Goal: Task Accomplishment & Management: Manage account settings

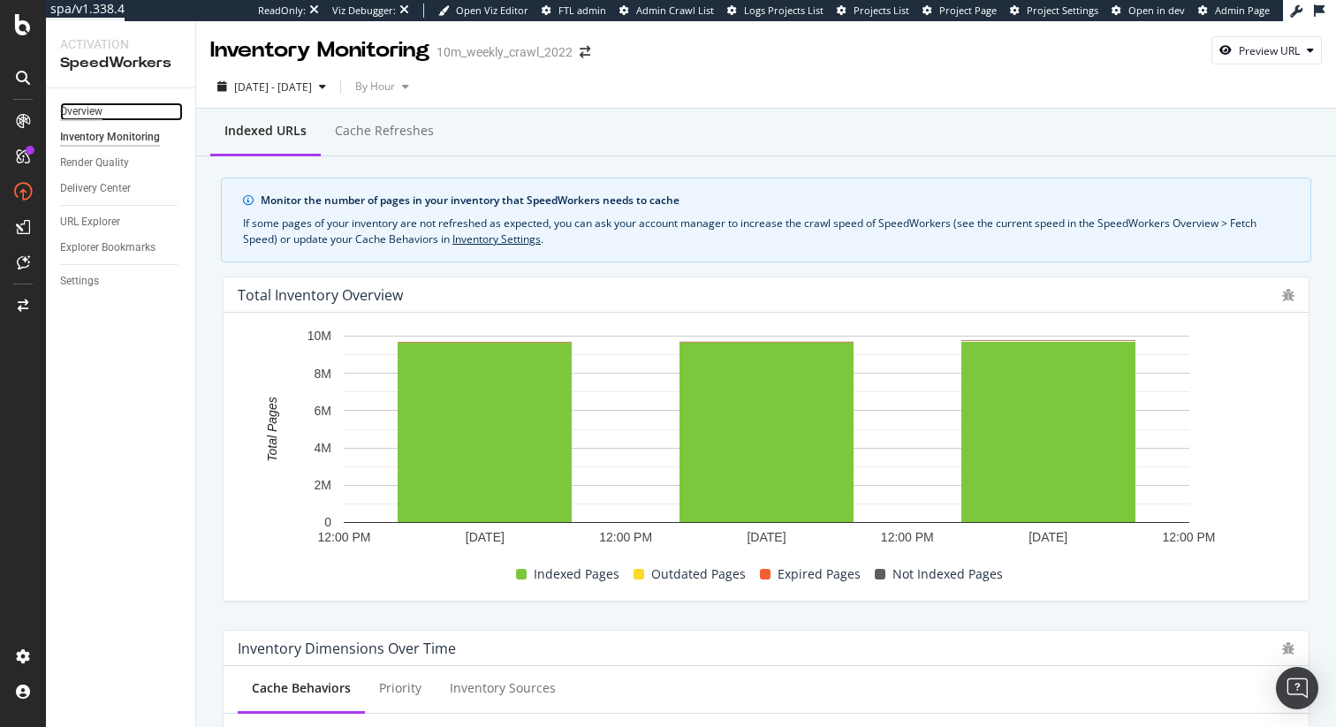
click at [80, 111] on div "Overview" at bounding box center [81, 112] width 42 height 19
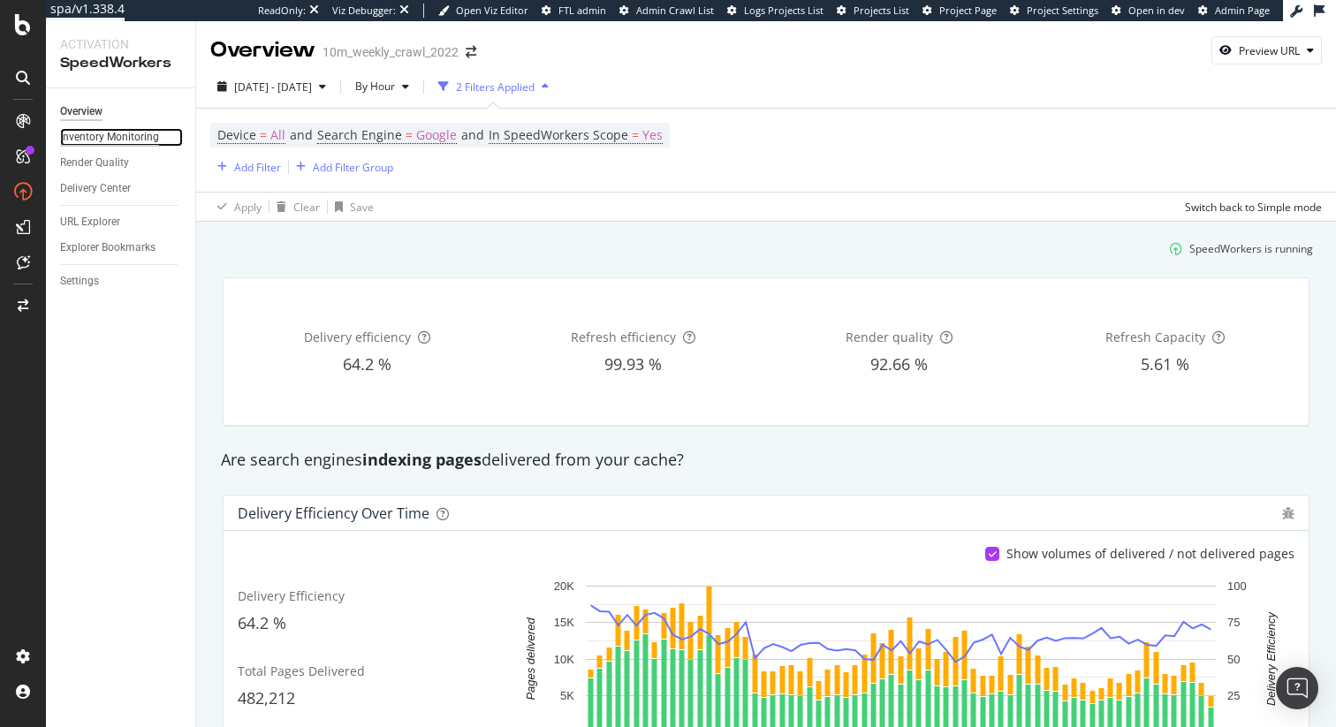
click at [143, 131] on div "Inventory Monitoring" at bounding box center [109, 137] width 99 height 19
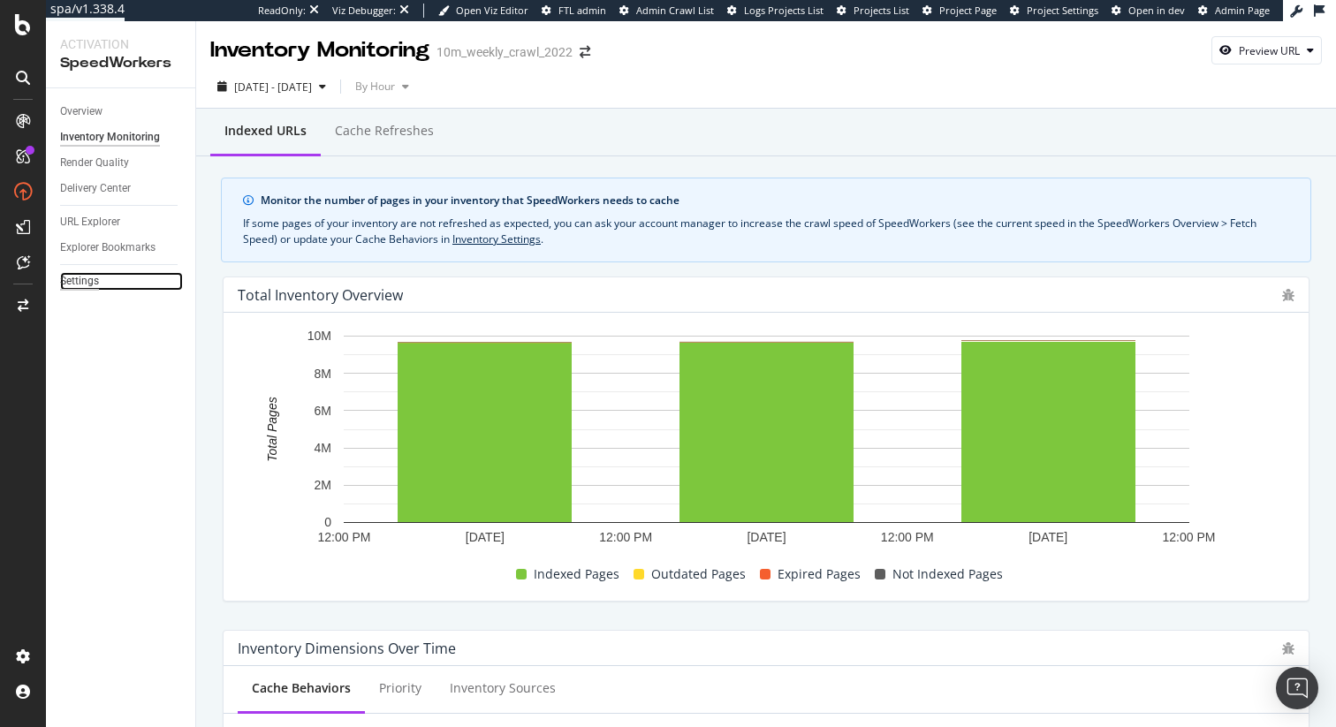
click at [96, 285] on div "Settings" at bounding box center [79, 281] width 39 height 19
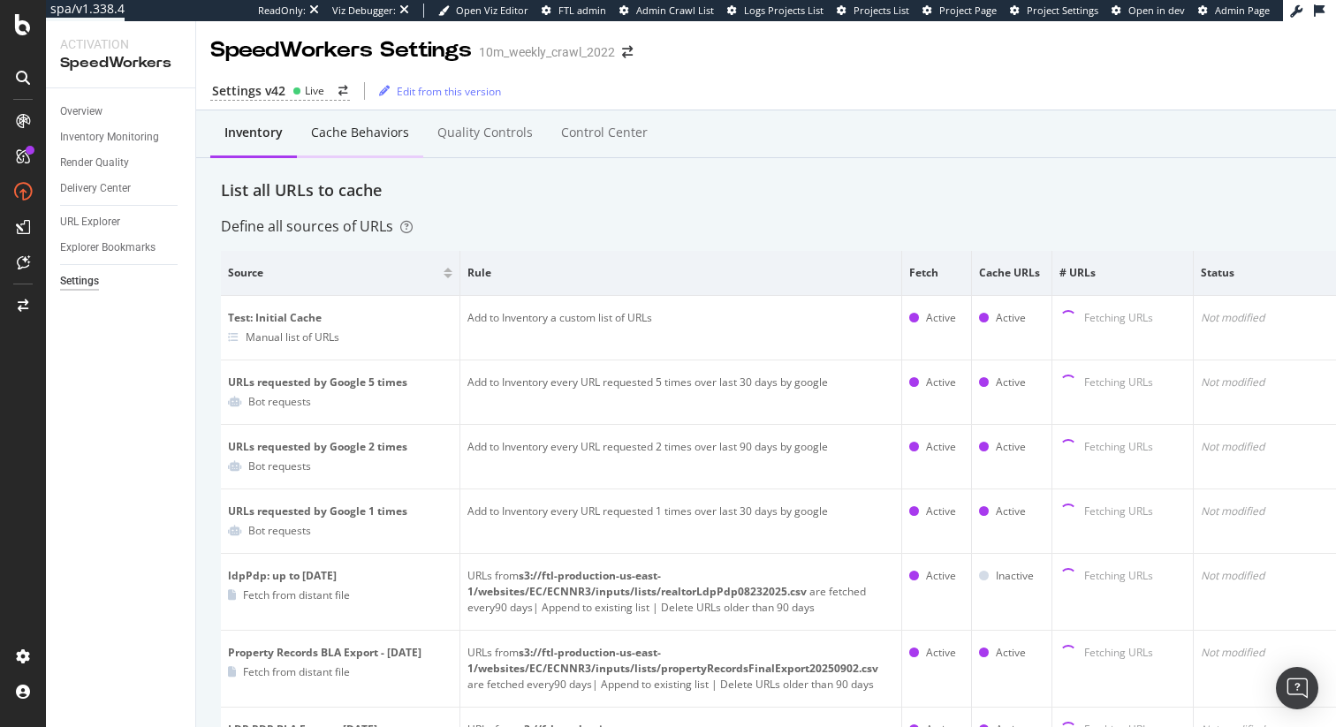
click at [358, 124] on div "Cache behaviors" at bounding box center [360, 133] width 98 height 18
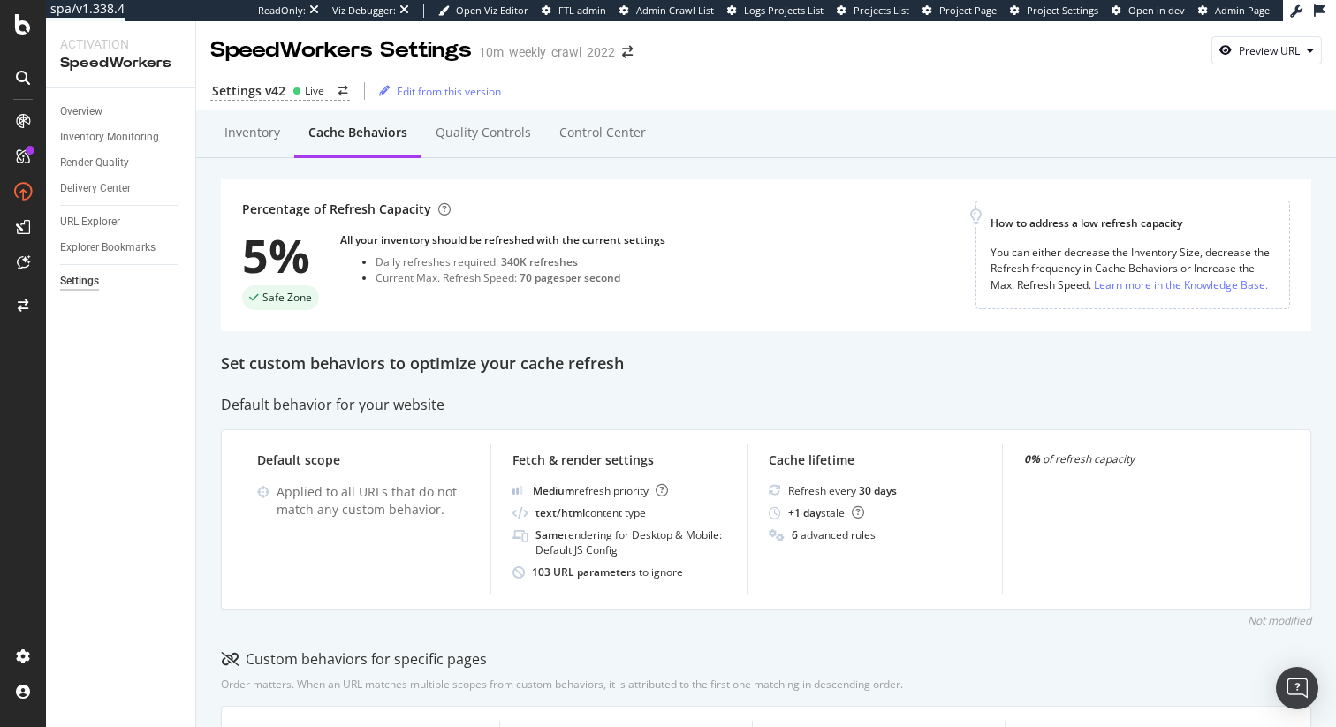
click at [254, 137] on div "Inventory" at bounding box center [252, 133] width 56 height 18
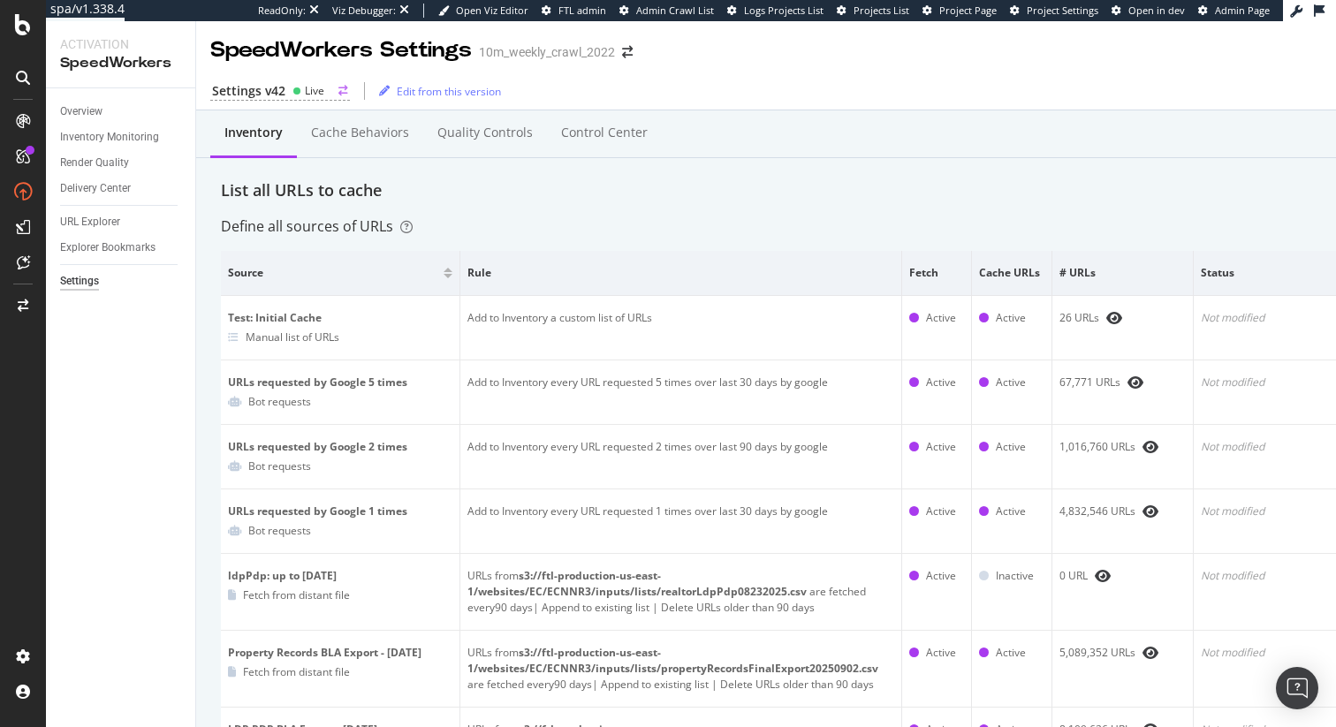
click at [273, 91] on div "Settings v42" at bounding box center [248, 91] width 73 height 18
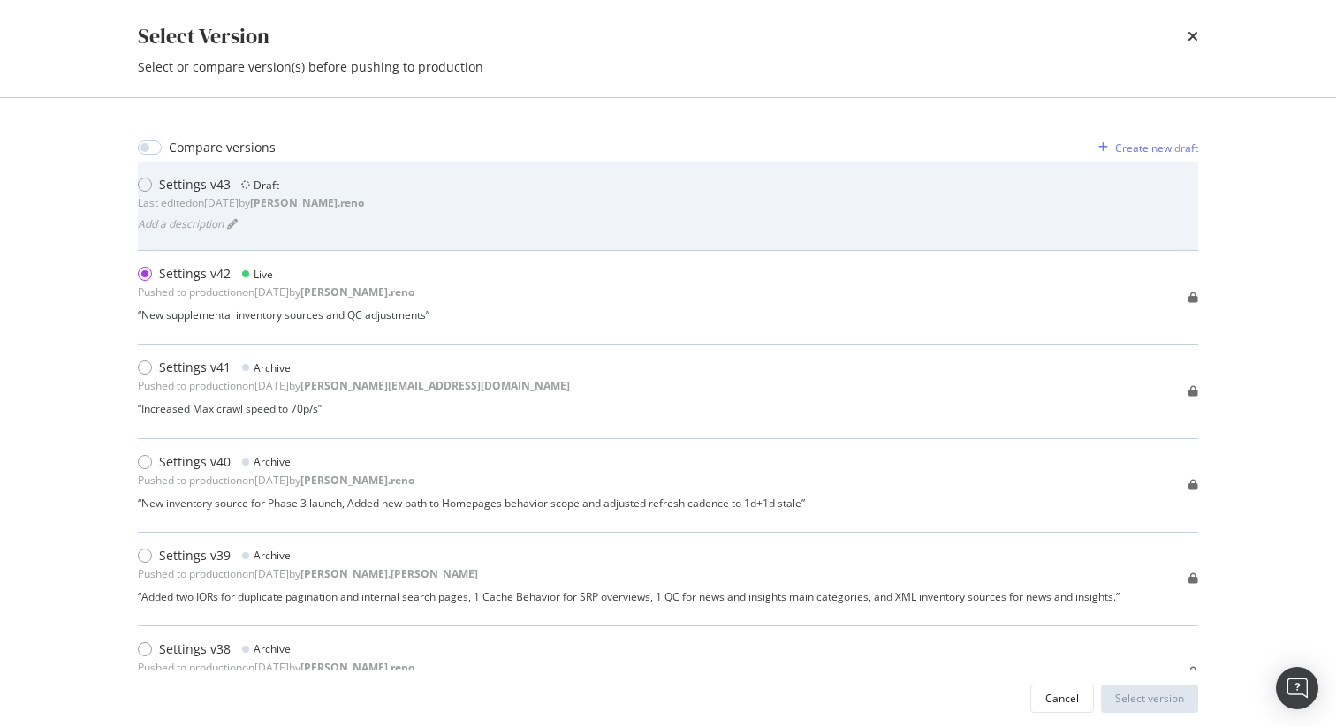
click at [351, 232] on div "Settings v43 Draft Last edited on [DATE] by [PERSON_NAME].reno Add a description" at bounding box center [668, 206] width 1060 height 60
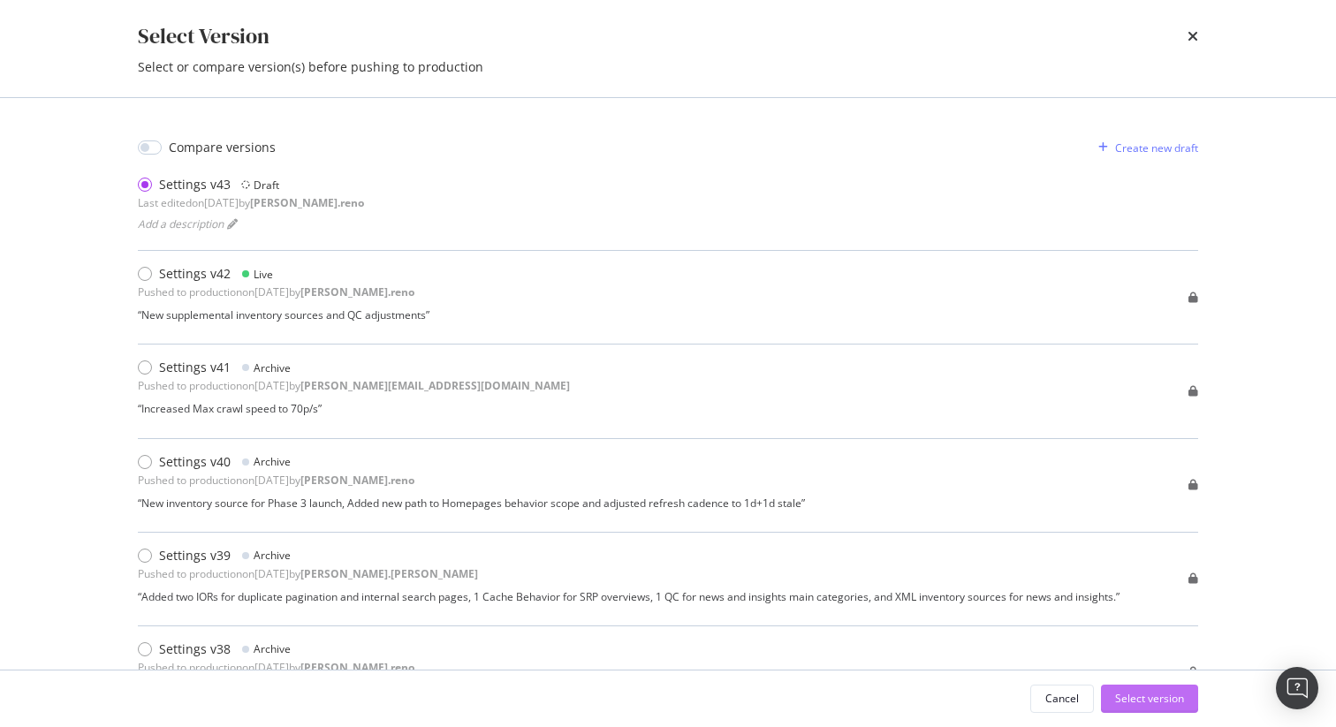
click at [1155, 687] on div "Select version" at bounding box center [1149, 699] width 69 height 27
